Goal: Task Accomplishment & Management: Use online tool/utility

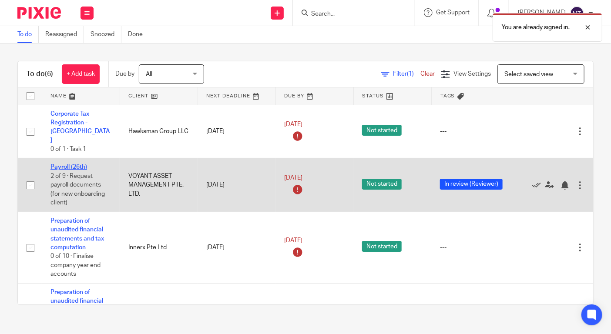
click at [81, 164] on link "Payroll (26th)" at bounding box center [68, 167] width 37 height 6
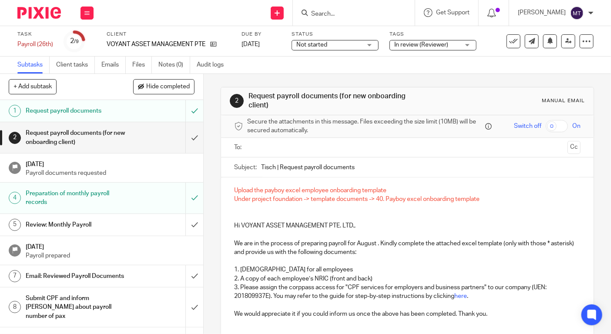
scroll to position [14, 0]
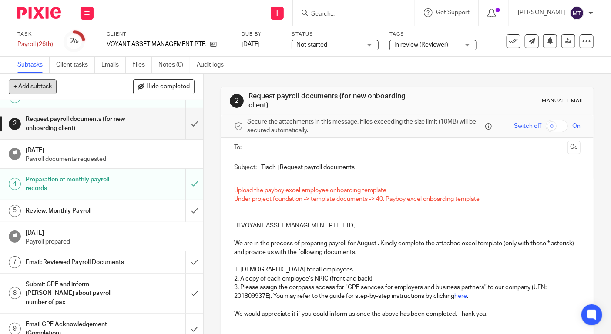
click at [45, 86] on button "+ Add subtask" at bounding box center [33, 86] width 48 height 15
click at [98, 93] on input "text" at bounding box center [70, 87] width 123 height 15
type input "MT: Approved to send client on 22 Aug 2025"
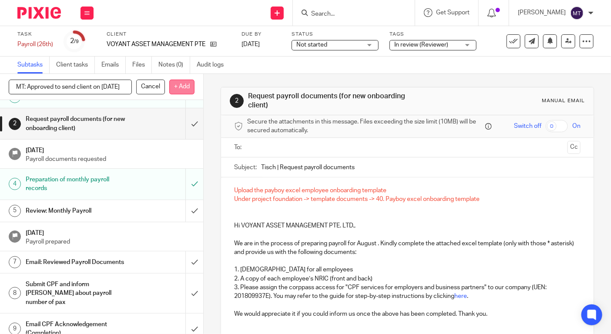
click at [180, 89] on p "+ Add" at bounding box center [181, 87] width 25 height 15
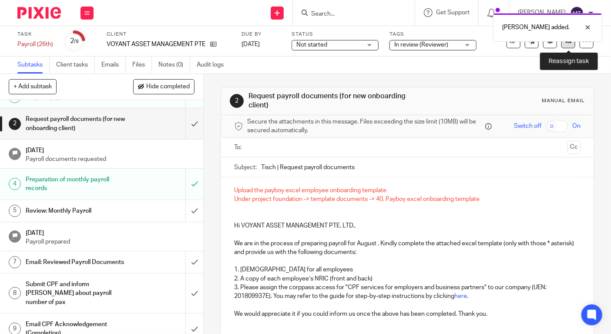
click at [566, 43] on icon at bounding box center [568, 41] width 7 height 7
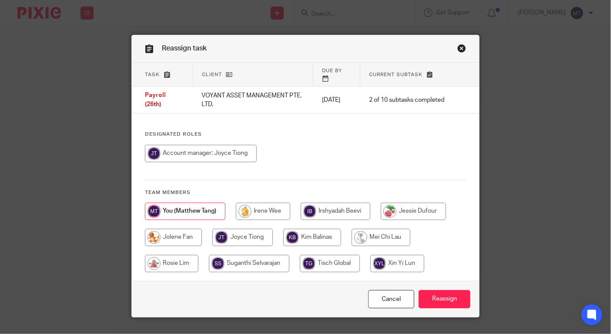
click at [222, 145] on input "radio" at bounding box center [201, 153] width 112 height 17
radio input "true"
click at [437, 290] on input "Reassign" at bounding box center [445, 299] width 52 height 19
